Goal: Information Seeking & Learning: Find specific fact

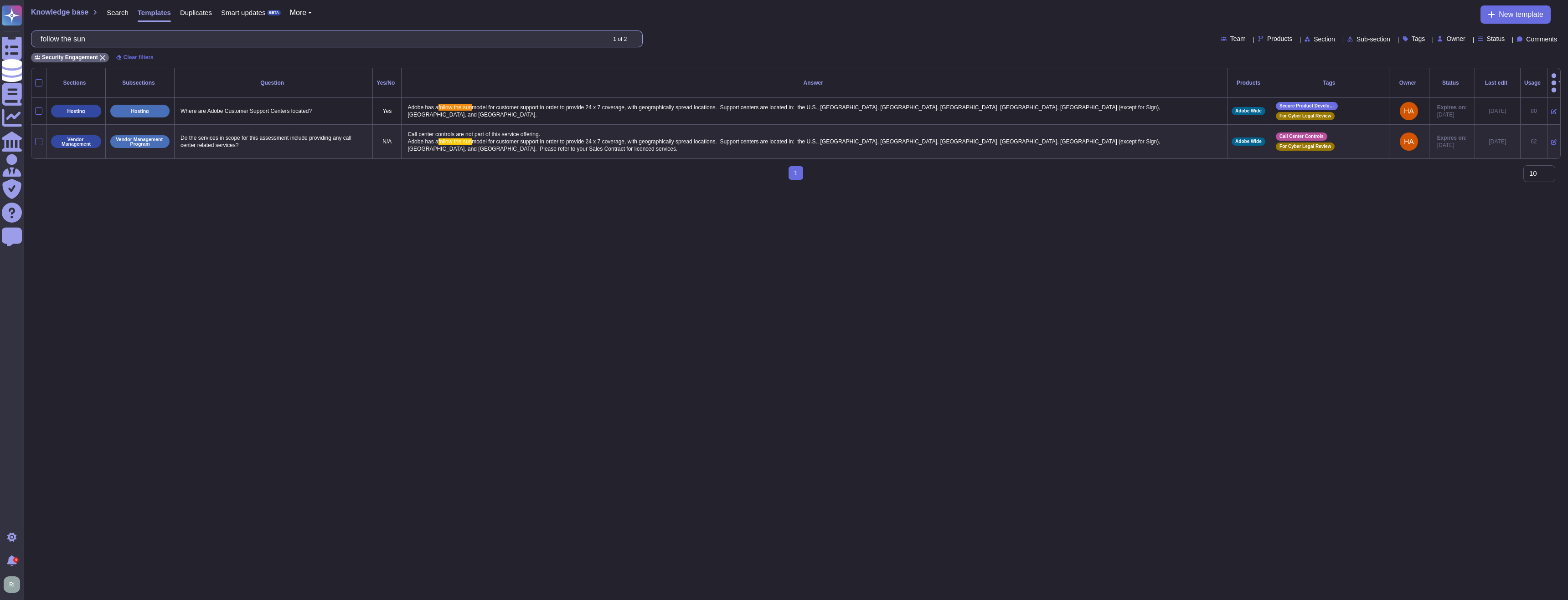
click at [172, 44] on input "follow the sun" at bounding box center [320, 39] width 569 height 16
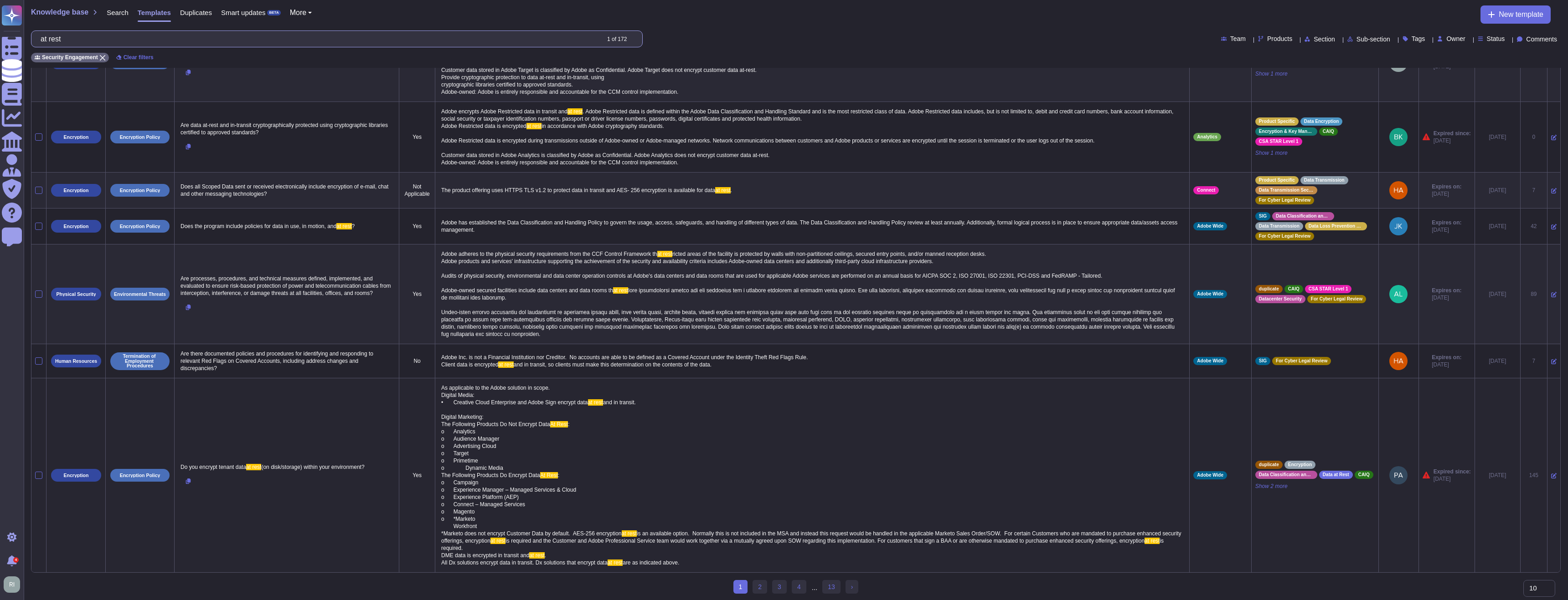
scroll to position [247, 0]
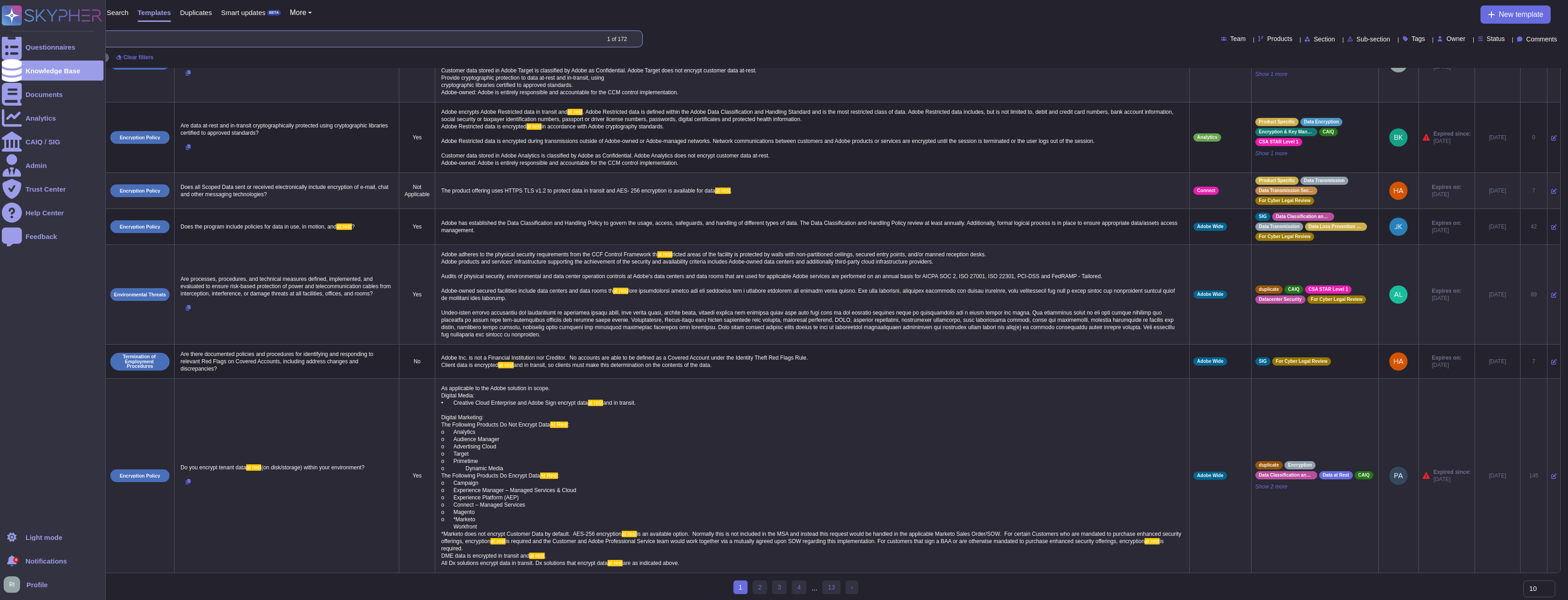
drag, startPoint x: 83, startPoint y: 37, endPoint x: 16, endPoint y: 32, distance: 67.2
click at [28, 32] on div "Knowledge base Search Templates Duplicates Smart updates BETA More New template…" at bounding box center [796, 34] width 1544 height 67
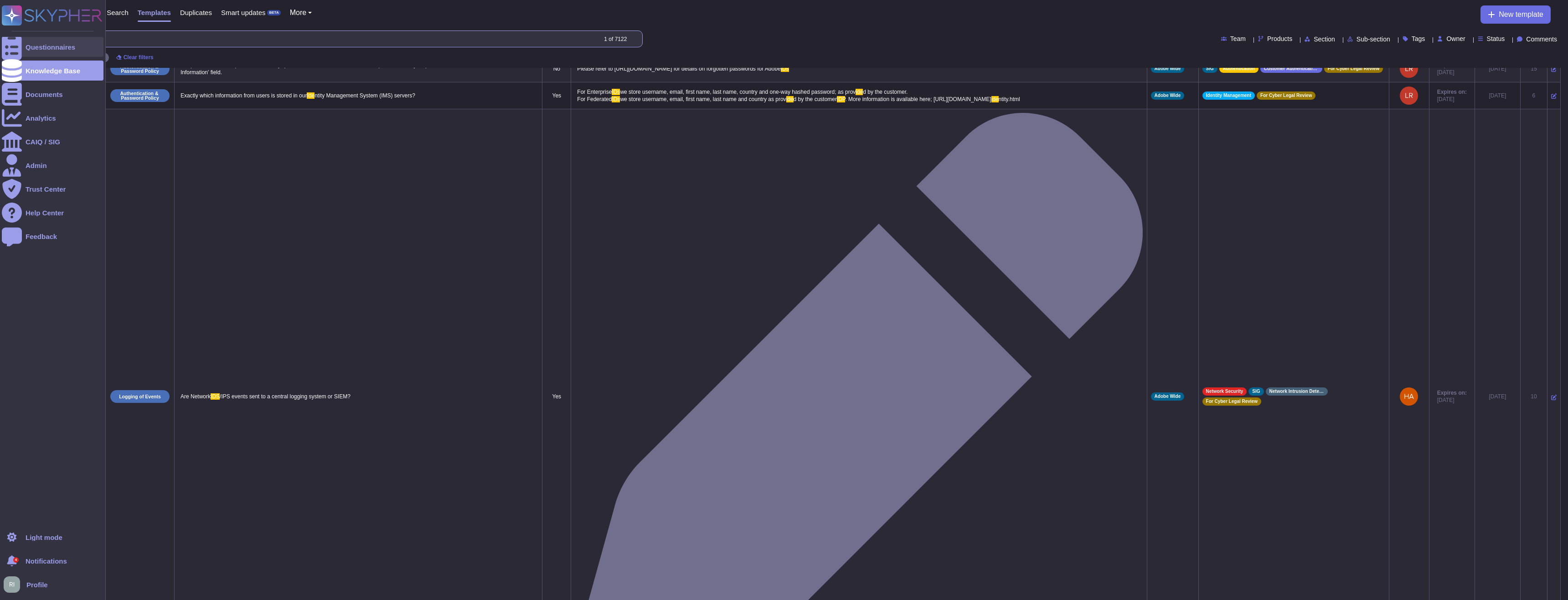
scroll to position [0, 0]
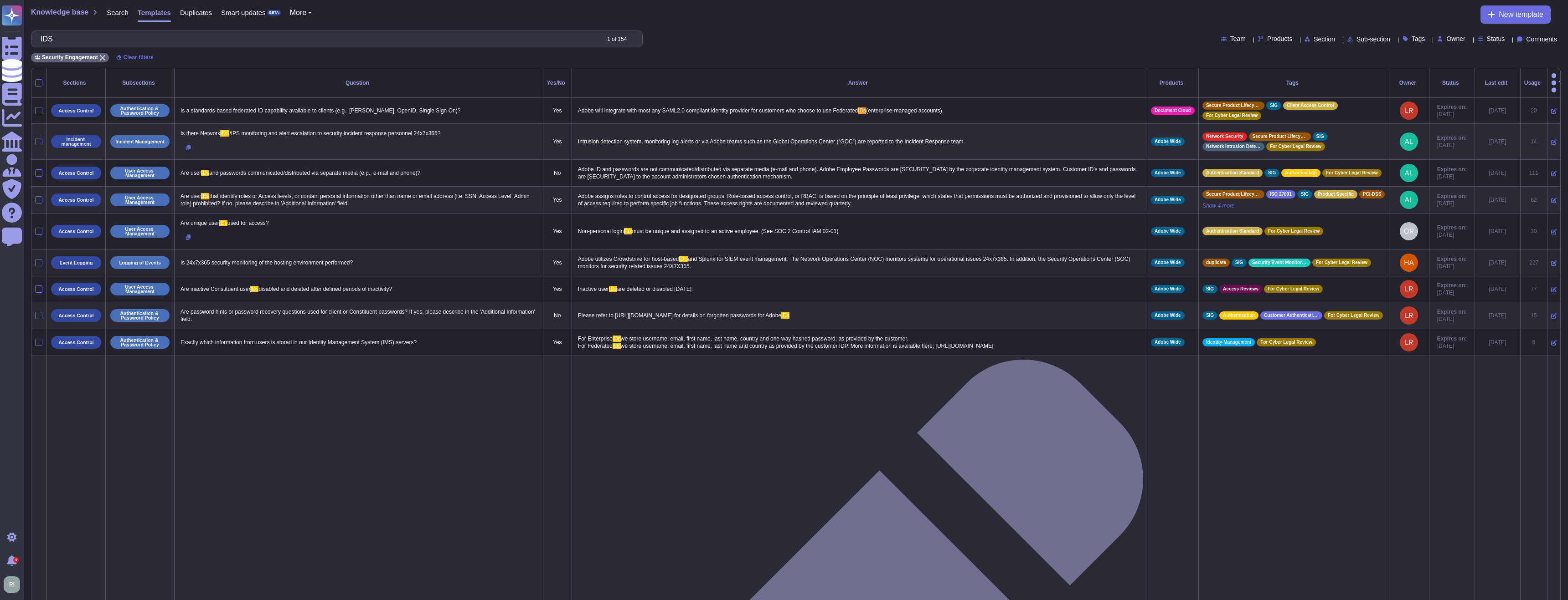
type input "IDS"
click at [782, 264] on p "Adobe utilizes Crowdstrike for host-based IDS and Splunk for SIEM event managem…" at bounding box center [859, 263] width 567 height 19
type textarea "Adobe utilizes Crowdstrike for host-based IDS and Splunk for SIEM event managem…"
drag, startPoint x: 857, startPoint y: 264, endPoint x: 577, endPoint y: 253, distance: 280.2
click at [577, 253] on textarea "Adobe utilizes Crowdstrike for host-based IDS and Splunk for SIEM event managem…" at bounding box center [858, 265] width 565 height 24
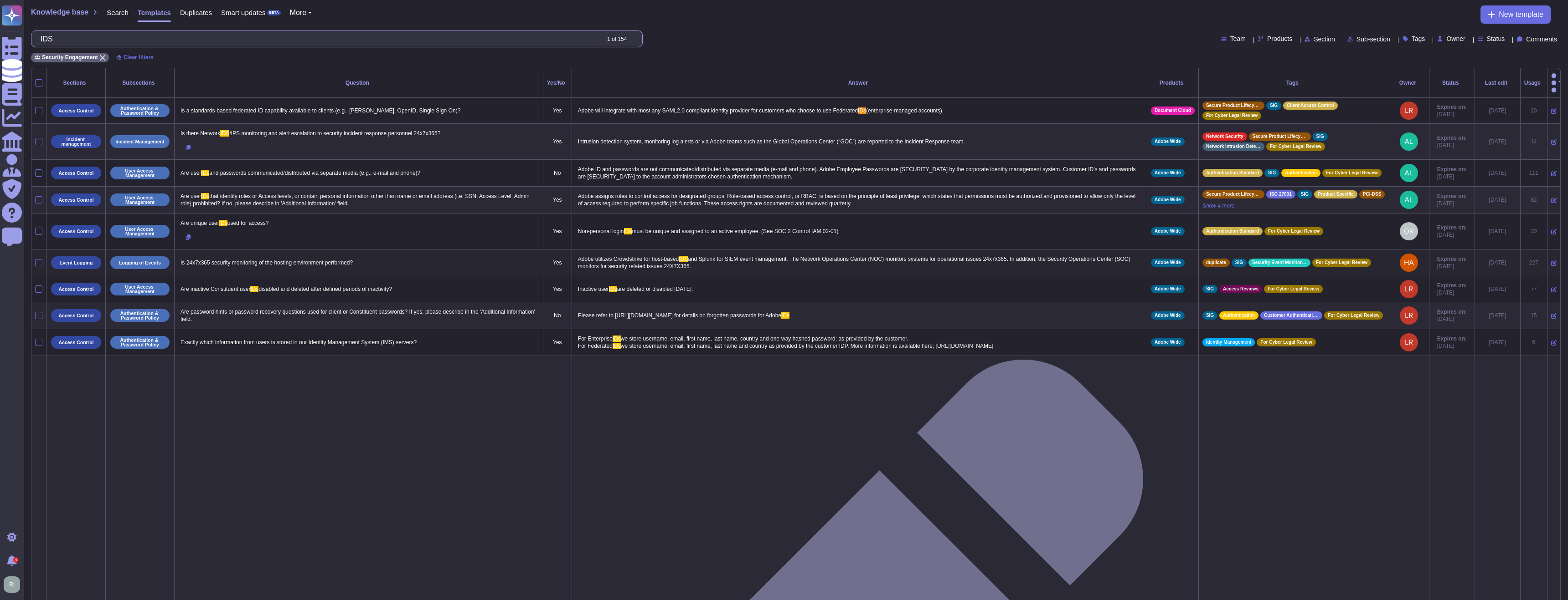
click at [299, 41] on input "IDS" at bounding box center [317, 39] width 562 height 16
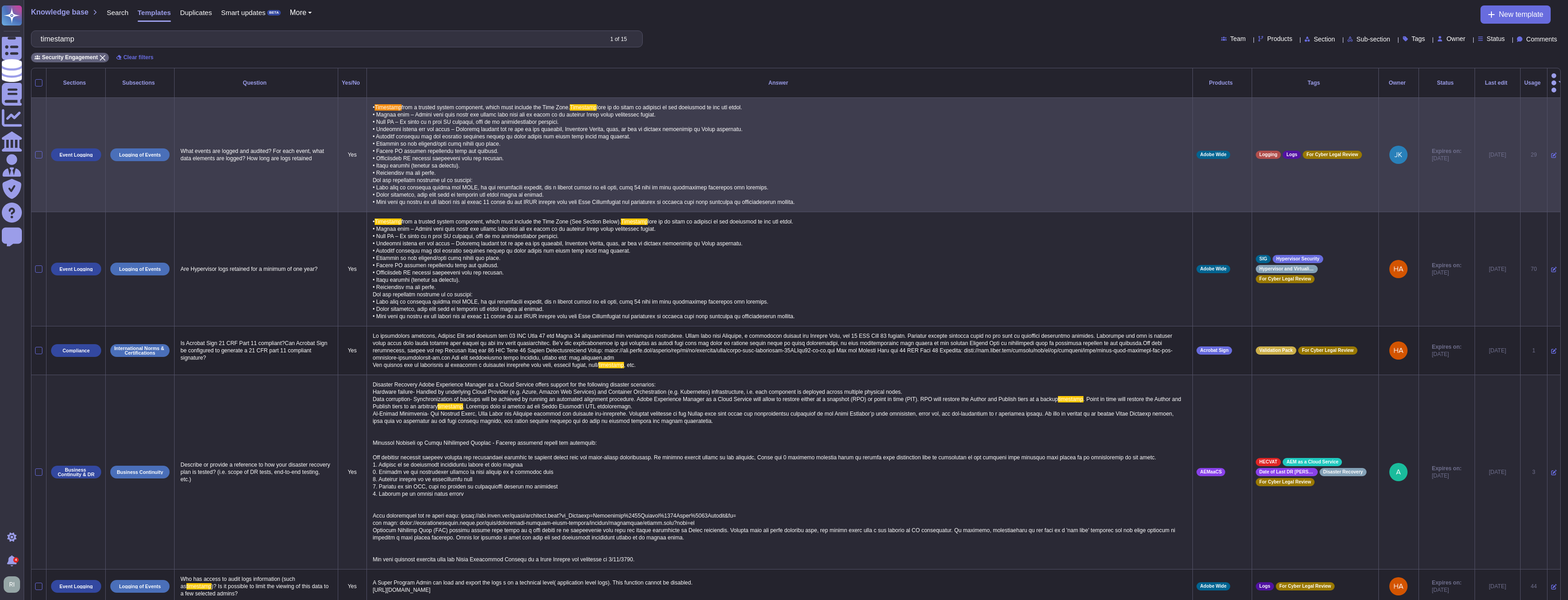
type input "timestamp"
click at [383, 105] on span at bounding box center [584, 155] width 422 height 101
type textarea "• Loremipsu dolo s ametcon adipis elitseddo, eiusm temp incidid utl Etdo Magn. …"
drag, startPoint x: 394, startPoint y: 96, endPoint x: 940, endPoint y: 187, distance: 553.5
click at [940, 187] on textarea at bounding box center [778, 154] width 816 height 106
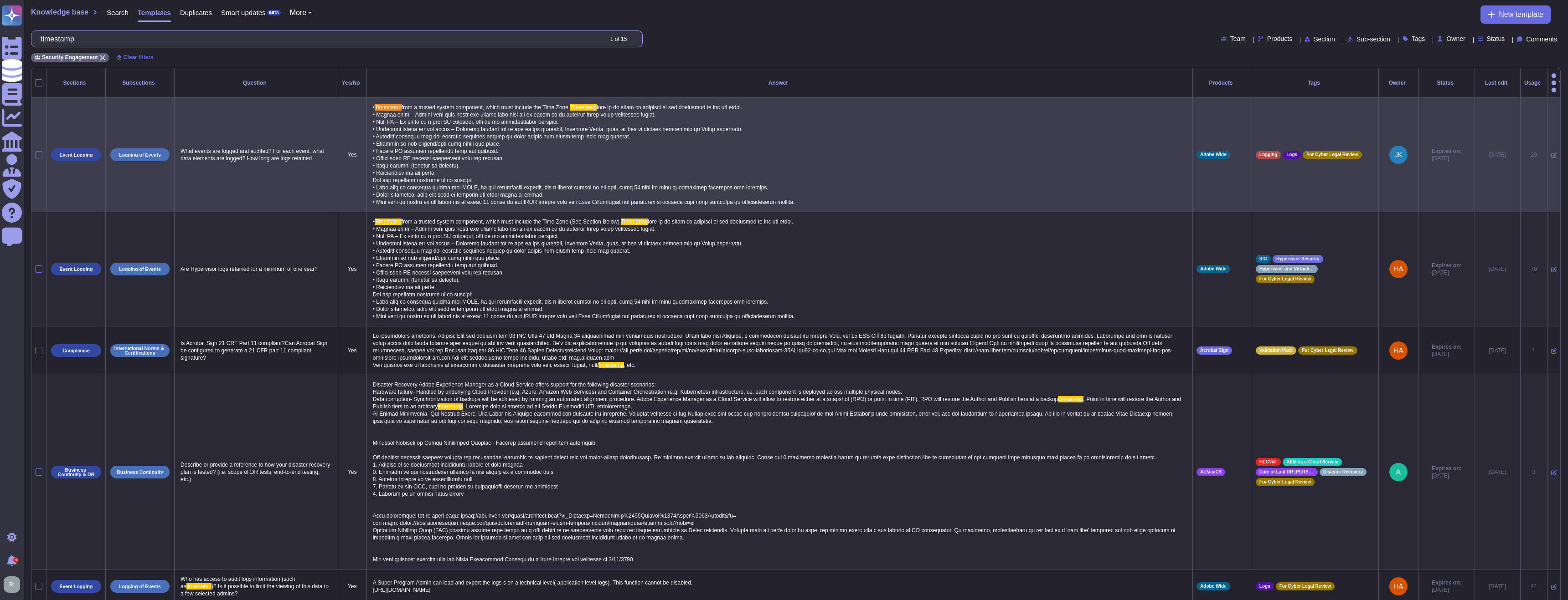
drag, startPoint x: 175, startPoint y: 44, endPoint x: 160, endPoint y: 44, distance: 15.0
click at [175, 44] on input "timestamp" at bounding box center [319, 39] width 566 height 16
drag, startPoint x: 110, startPoint y: 40, endPoint x: 42, endPoint y: 41, distance: 68.0
click at [43, 41] on div "timestamp 1 of 15" at bounding box center [337, 39] width 612 height 16
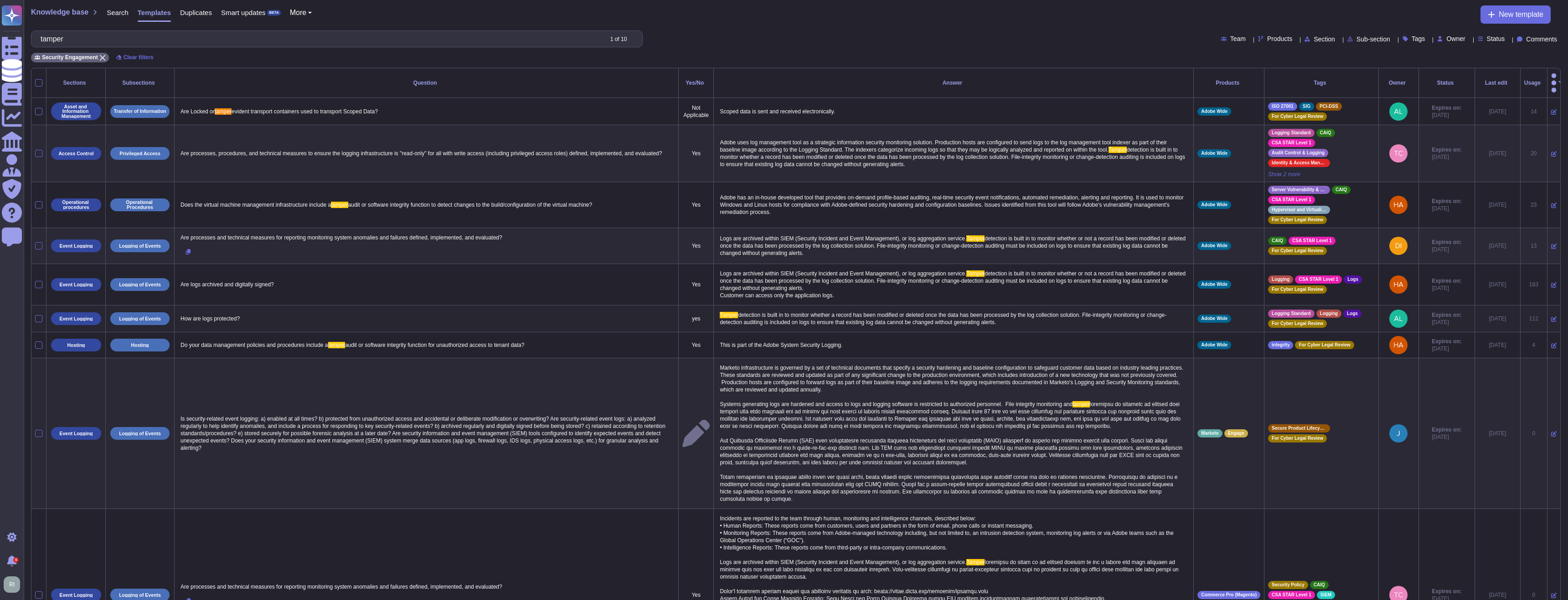
type input "tamper"
drag, startPoint x: 1026, startPoint y: 309, endPoint x: 715, endPoint y: 302, distance: 311.1
click at [717, 309] on p "Tamper detection is built in to monitor whether a record has been modified or d…" at bounding box center [953, 319] width 472 height 19
type textarea "Tamper detection is built in to monitor whether a record has been modified or d…"
drag, startPoint x: 1043, startPoint y: 309, endPoint x: 693, endPoint y: 301, distance: 350.1
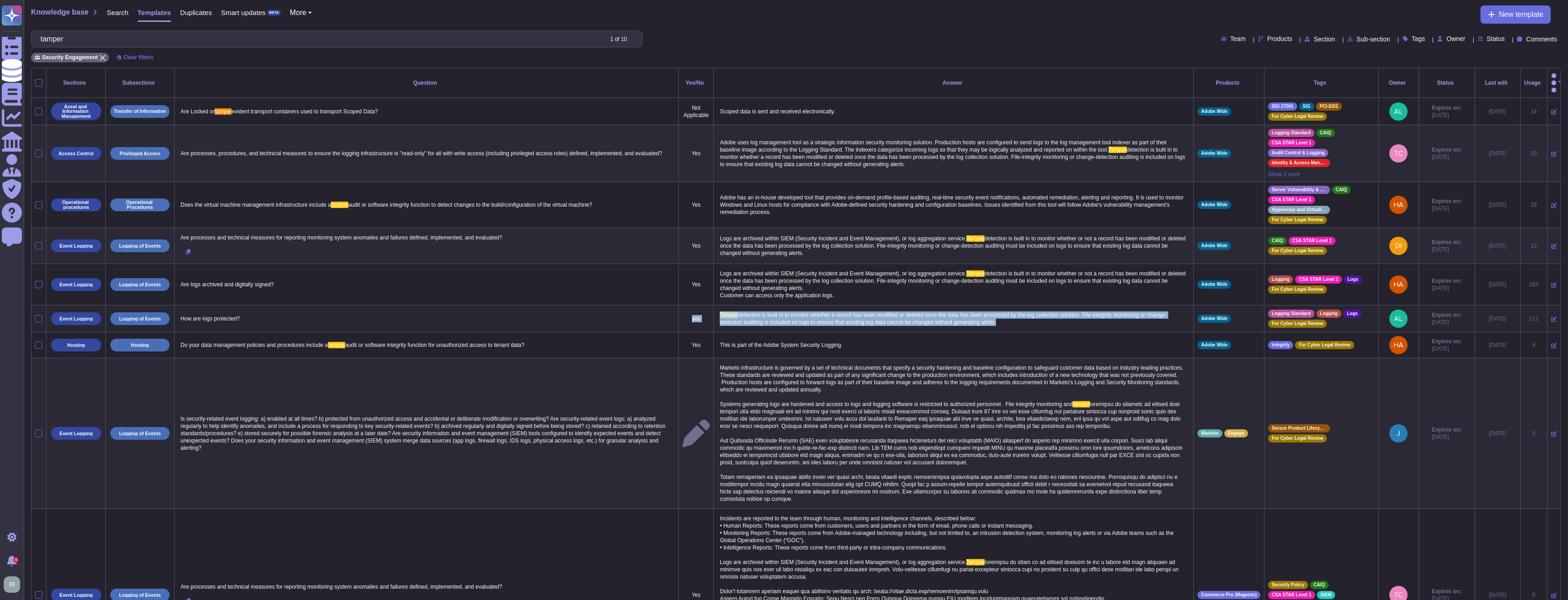
click at [693, 305] on tr "Event Logging Logging of Events How are logs protected? yes Tamper detection is…" at bounding box center [796, 319] width 1528 height 27
click at [747, 312] on span "detection is built in to monitor whether a record has been modified or deleted …" at bounding box center [943, 319] width 446 height 14
type textarea "Tamper detection is built in to monitor whether a record has been modified or d…"
drag, startPoint x: 714, startPoint y: 301, endPoint x: 1146, endPoint y: 313, distance: 432.2
click at [1146, 313] on textarea "Tamper detection is built in to monitor whether a record has been modified or d…" at bounding box center [952, 319] width 470 height 19
